Goal: Complete application form

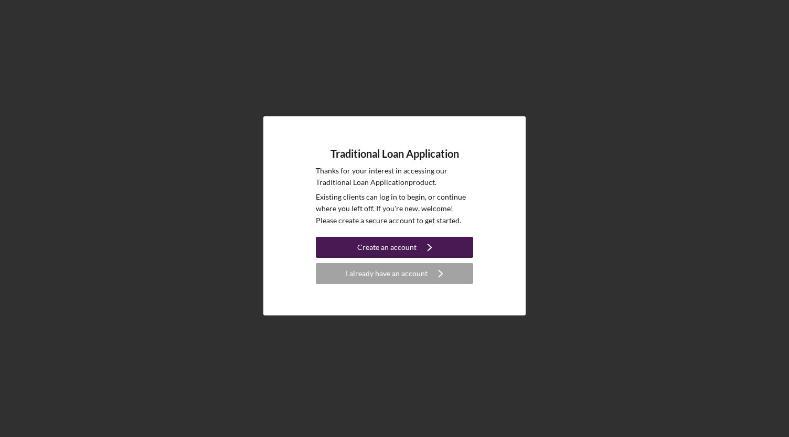
click at [407, 247] on div "Create an account" at bounding box center [386, 247] width 59 height 21
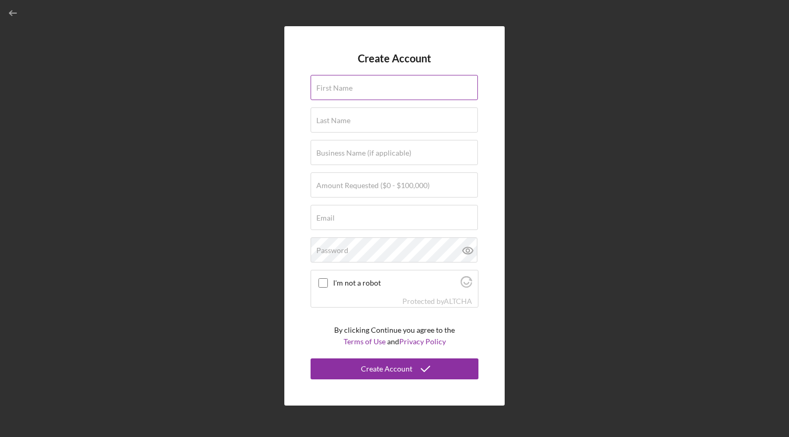
click at [349, 89] on label "First Name" at bounding box center [334, 88] width 36 height 8
click at [349, 89] on input "First Name" at bounding box center [394, 87] width 167 height 25
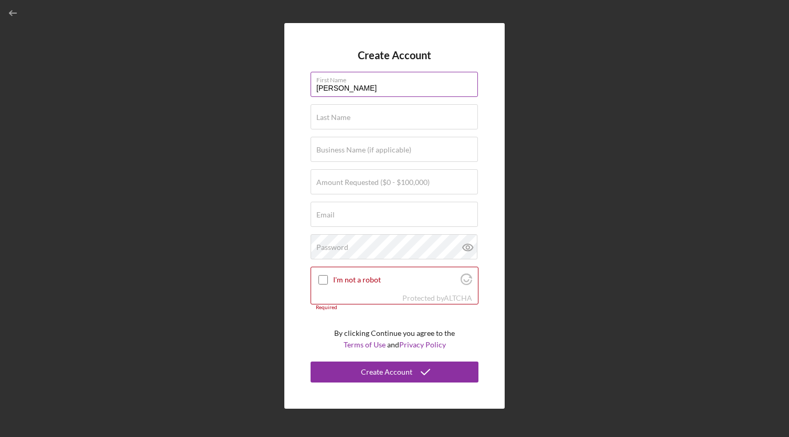
type input "[PERSON_NAME]"
type input "o"
type input "[PERSON_NAME]"
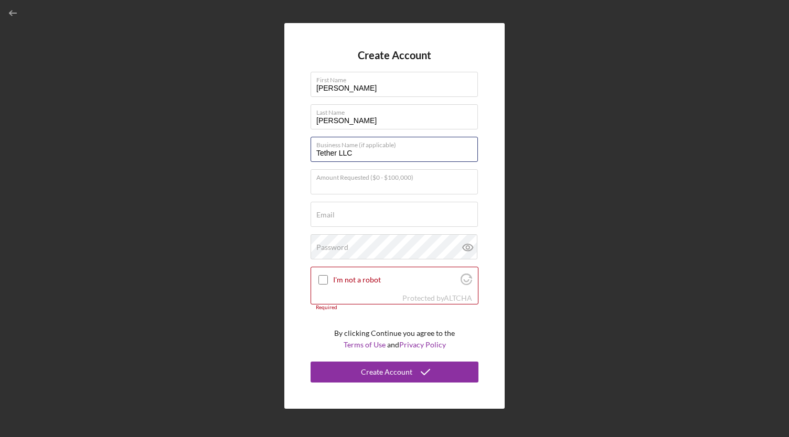
click at [385, 162] on form "Create Account First Name [PERSON_NAME] Last Name [PERSON_NAME] Business Name (…" at bounding box center [395, 215] width 168 height 333
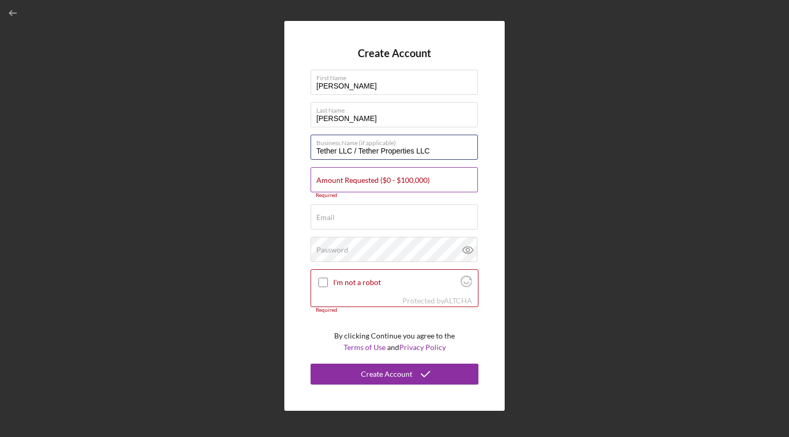
type input "Tether LLC / Tether Properties LLC"
click at [354, 183] on label "Amount Requested ($0 - $100,000)" at bounding box center [372, 180] width 113 height 8
click at [354, 183] on input "Amount Requested ($0 - $100,000)" at bounding box center [394, 179] width 167 height 25
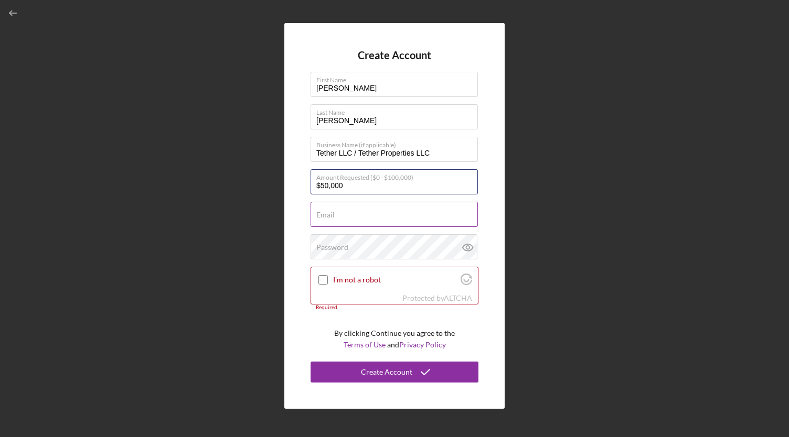
type input "$50,000"
click at [349, 219] on input "Email" at bounding box center [394, 214] width 167 height 25
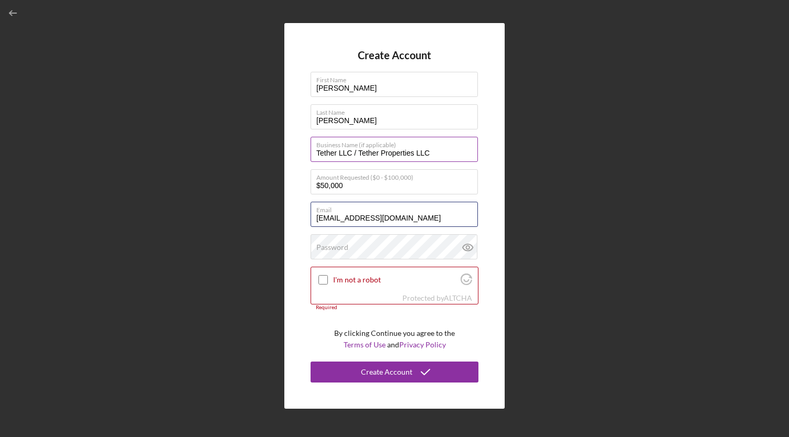
type input "[EMAIL_ADDRESS][DOMAIN_NAME]"
click at [353, 152] on input "Tether LLC / Tether Properties LLC" at bounding box center [394, 149] width 167 height 25
type input "Tether LLC DBA Nice Time Market + More / Tether Properties LLC"
click at [320, 273] on div "I'm not a robot" at bounding box center [394, 280] width 167 height 25
click at [321, 280] on input "I'm not a robot" at bounding box center [322, 279] width 9 height 9
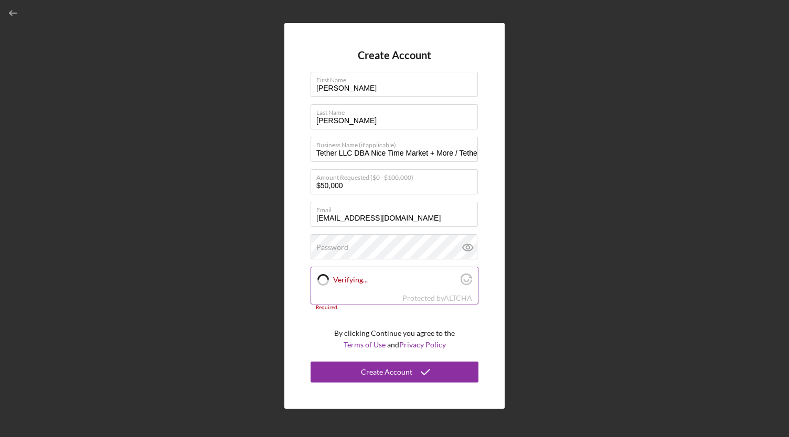
checkbox input "true"
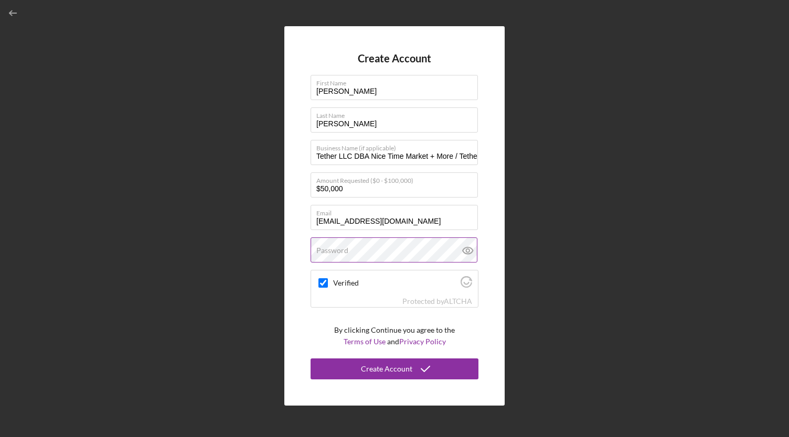
click at [338, 253] on label "Password" at bounding box center [332, 251] width 32 height 8
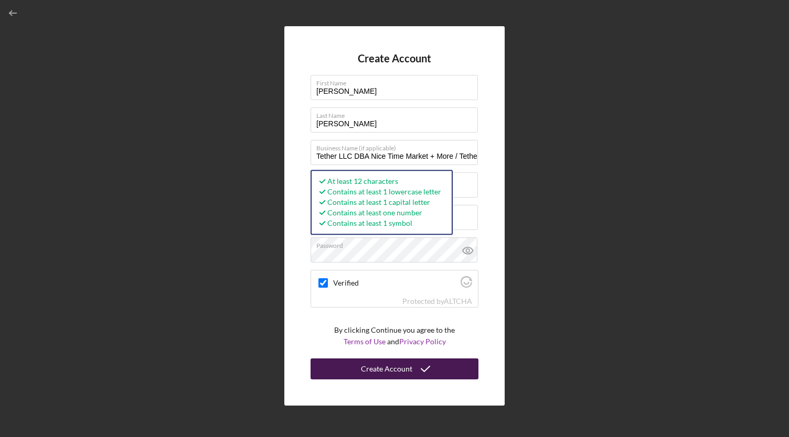
click at [391, 372] on div "Create Account" at bounding box center [386, 369] width 51 height 21
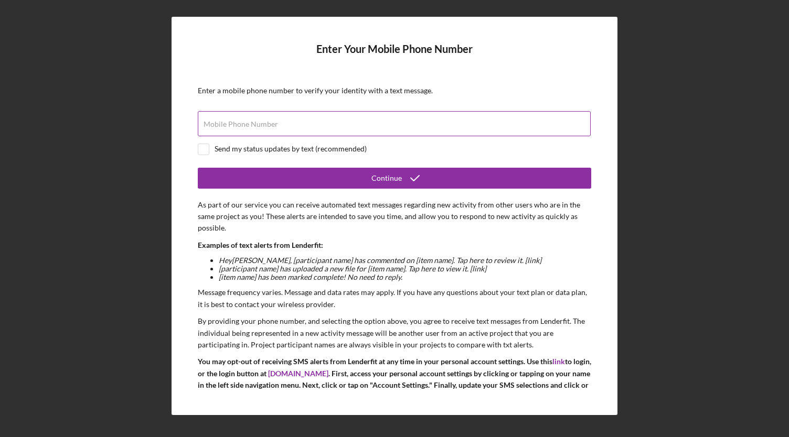
click at [503, 119] on div "Mobile Phone Number" at bounding box center [394, 124] width 393 height 26
type input "[PHONE_NUMBER]"
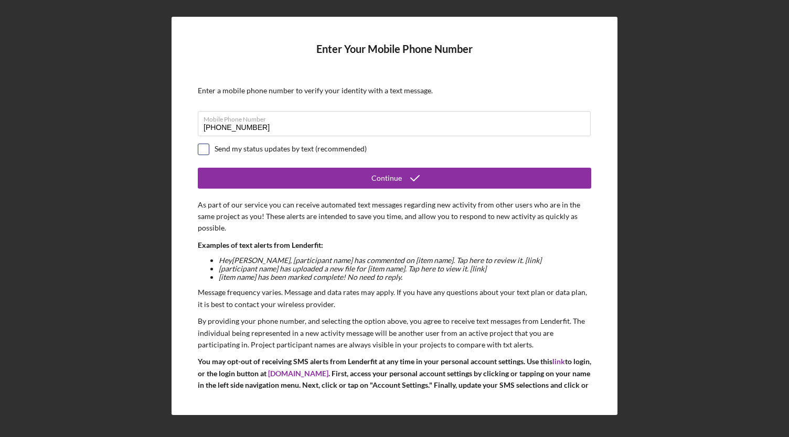
click at [202, 148] on input "checkbox" at bounding box center [203, 149] width 10 height 10
checkbox input "true"
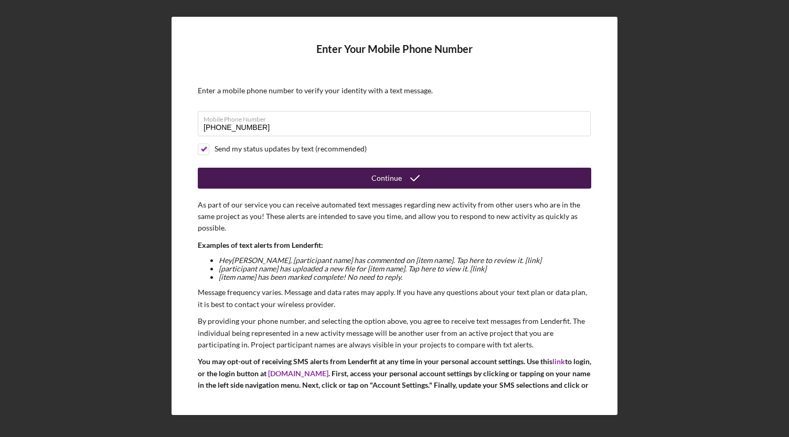
click at [357, 176] on button "Continue" at bounding box center [394, 178] width 393 height 21
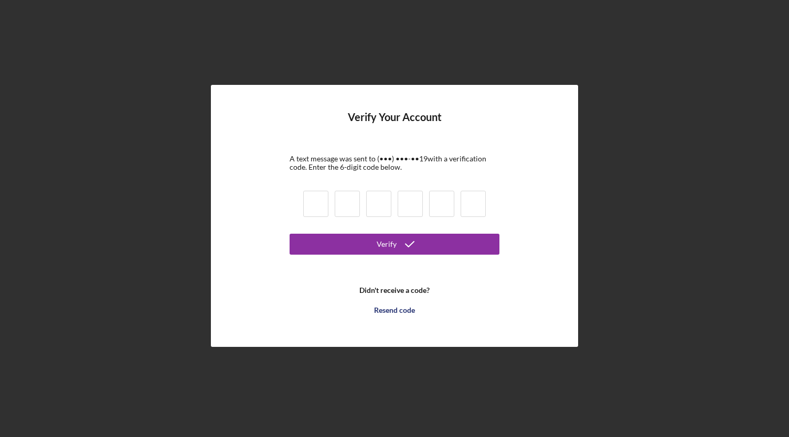
click at [322, 210] on input at bounding box center [315, 204] width 25 height 26
type input "7"
type input "0"
type input "9"
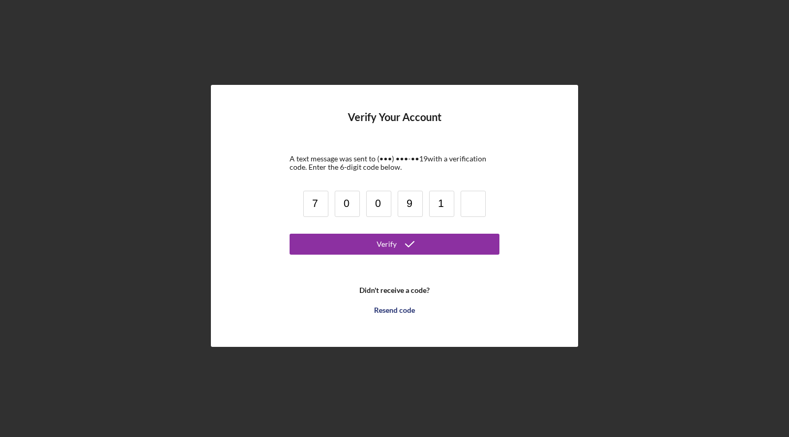
type input "1"
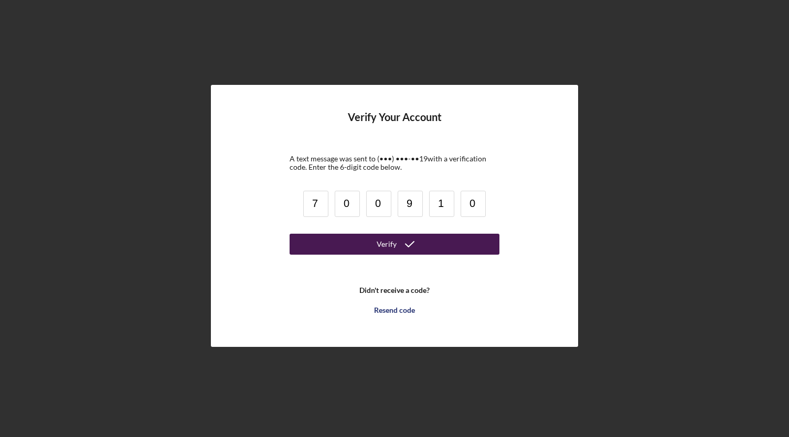
type input "0"
click at [382, 242] on div "Verify" at bounding box center [387, 244] width 20 height 21
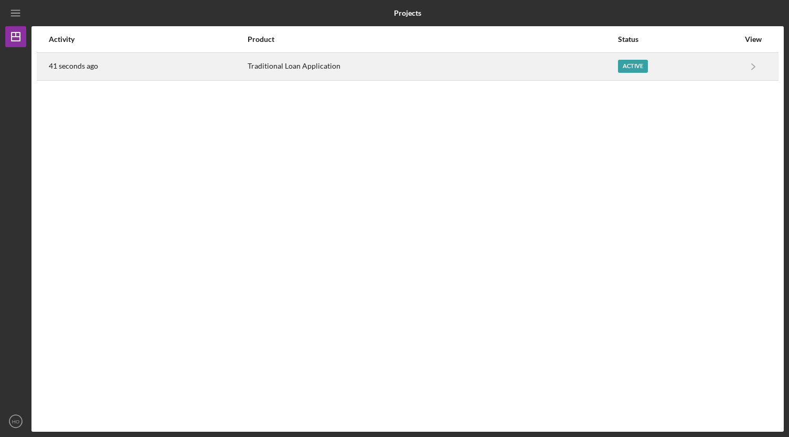
click at [578, 60] on div "Traditional Loan Application" at bounding box center [432, 67] width 369 height 26
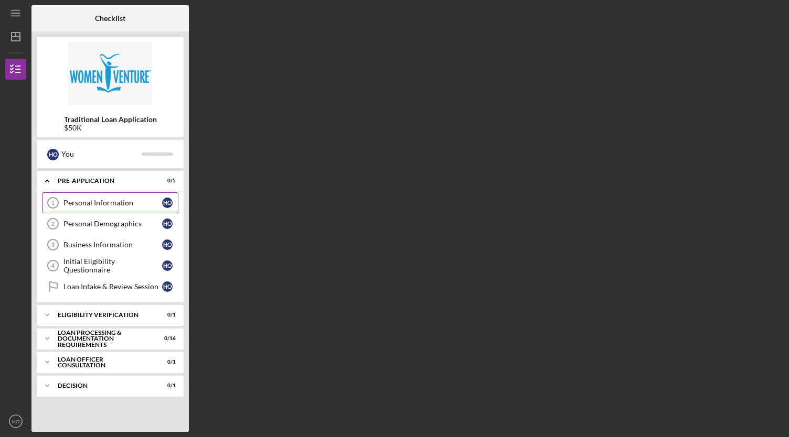
click at [127, 203] on div "Personal Information" at bounding box center [112, 203] width 99 height 8
